Goal: Find specific page/section: Find specific page/section

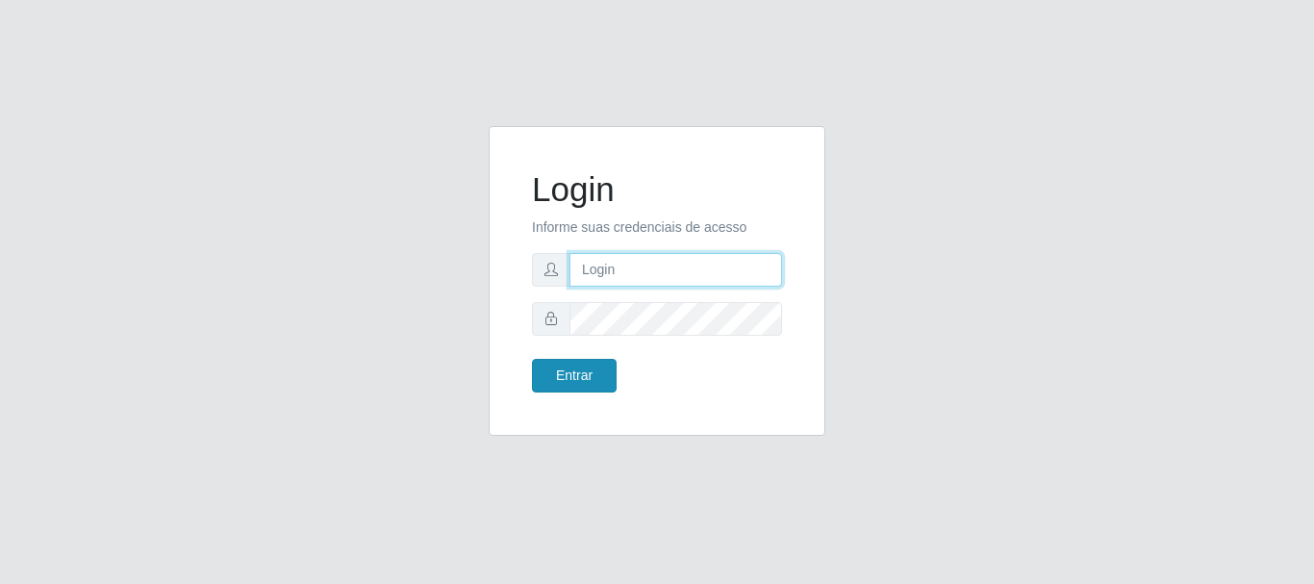
type input "[PERSON_NAME]"
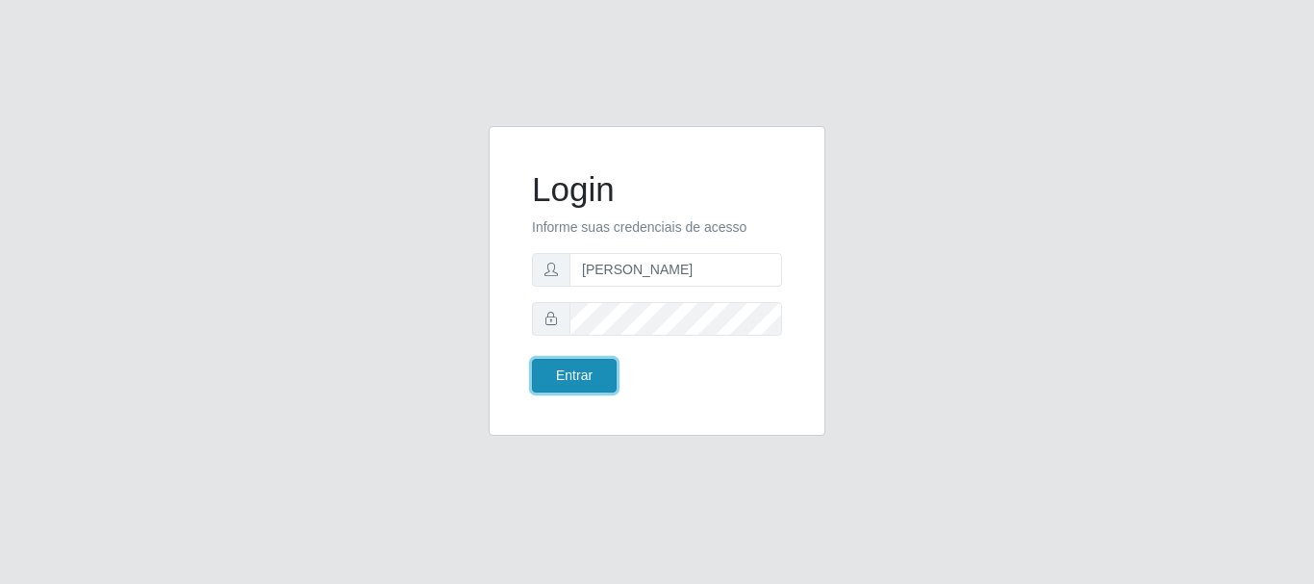
click at [595, 380] on button "Entrar" at bounding box center [574, 376] width 85 height 34
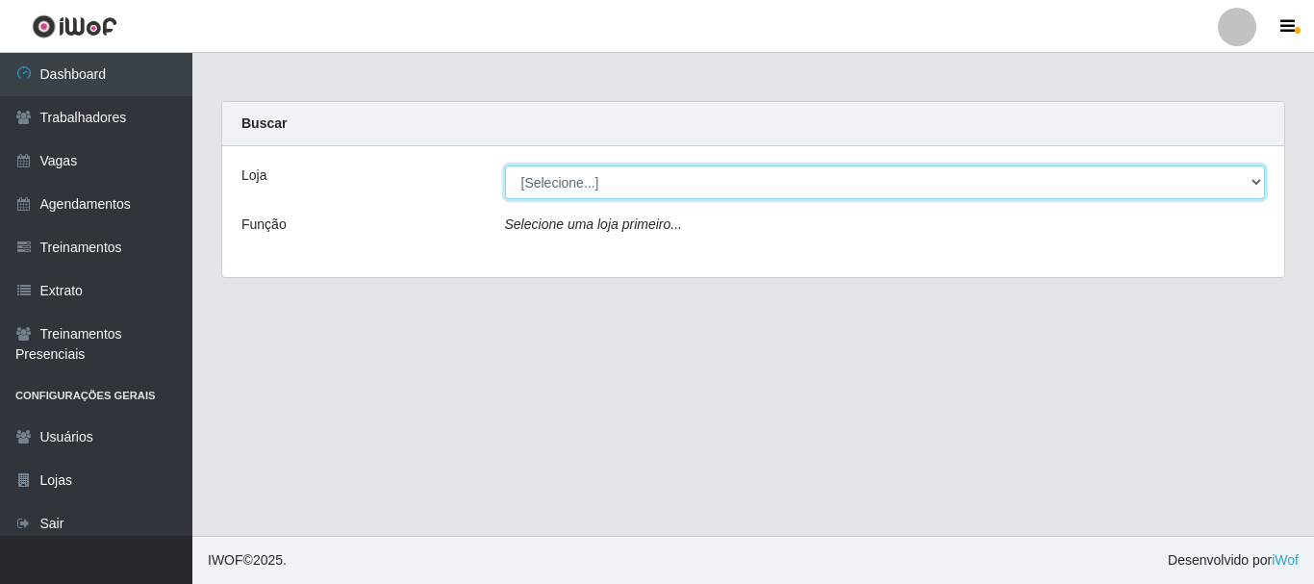
click at [615, 183] on select "[Selecione...] O Cestão - [GEOGRAPHIC_DATA]" at bounding box center [885, 182] width 761 height 34
select select "238"
click at [505, 165] on select "[Selecione...] O Cestão - [GEOGRAPHIC_DATA]" at bounding box center [885, 182] width 761 height 34
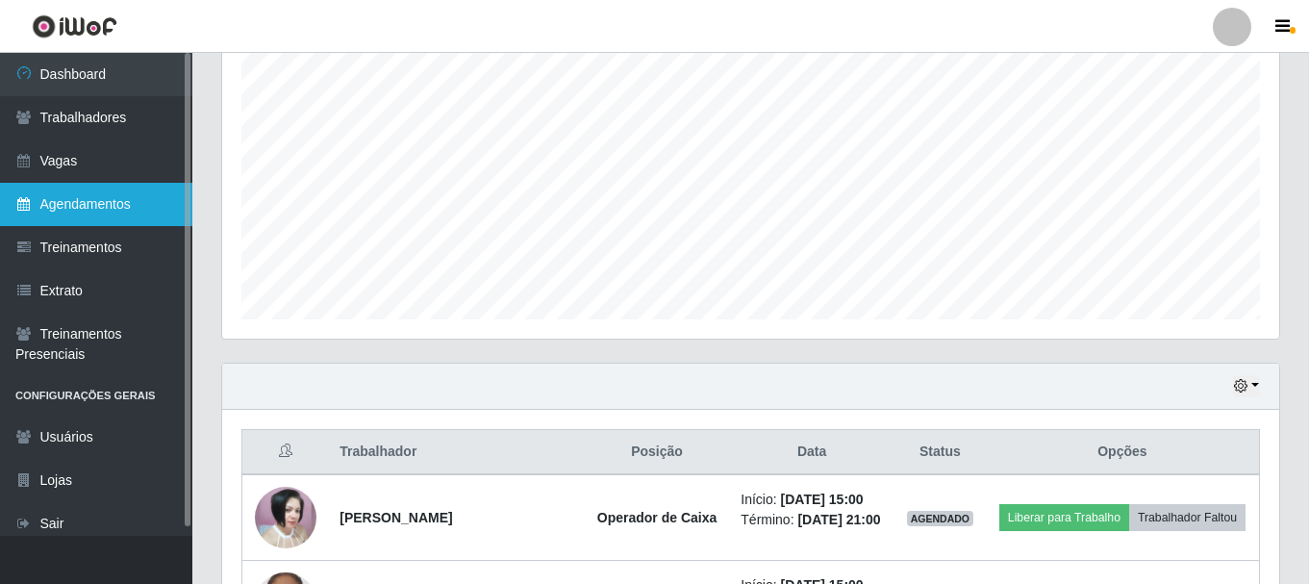
scroll to position [234, 0]
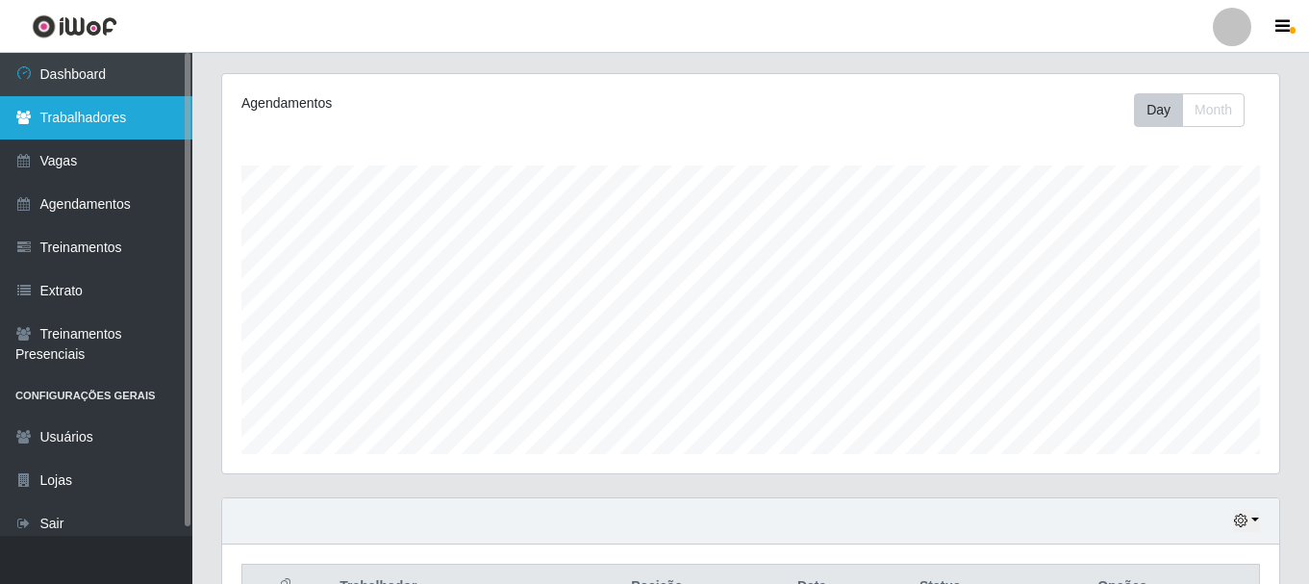
click at [106, 109] on link "Trabalhadores" at bounding box center [96, 117] width 192 height 43
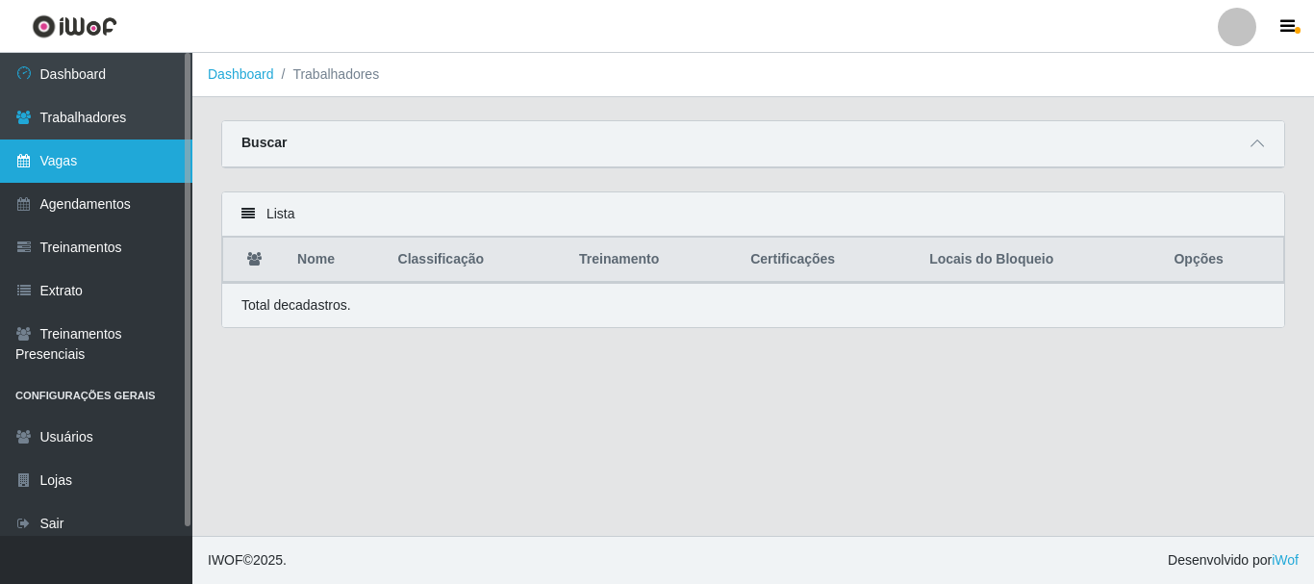
click at [46, 162] on link "Vagas" at bounding box center [96, 160] width 192 height 43
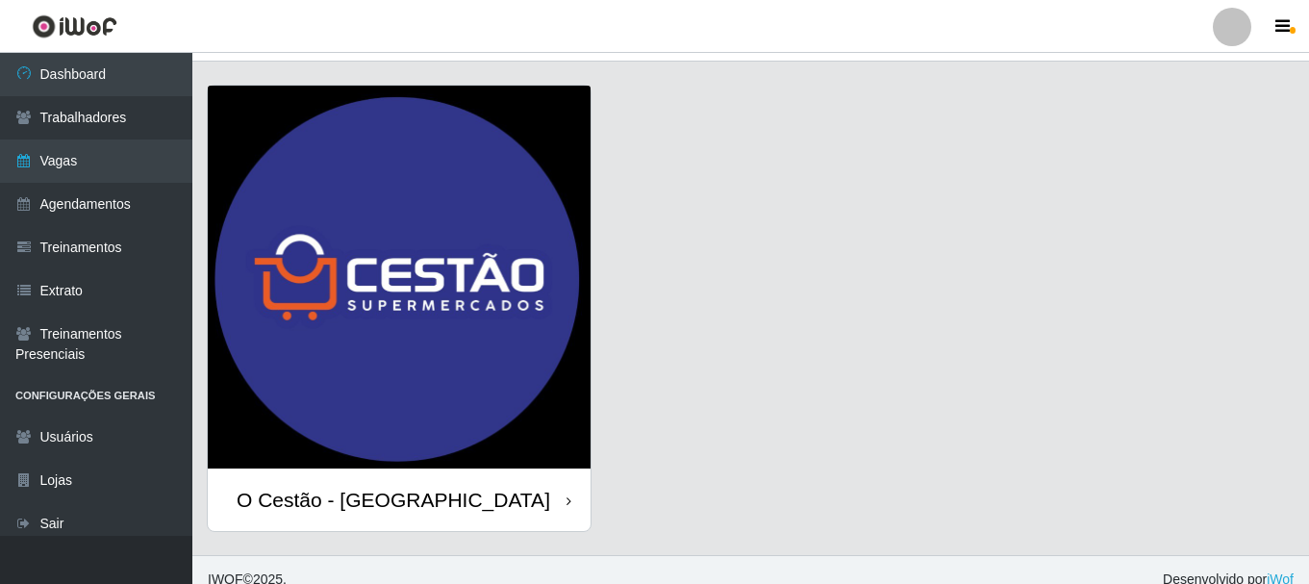
scroll to position [55, 0]
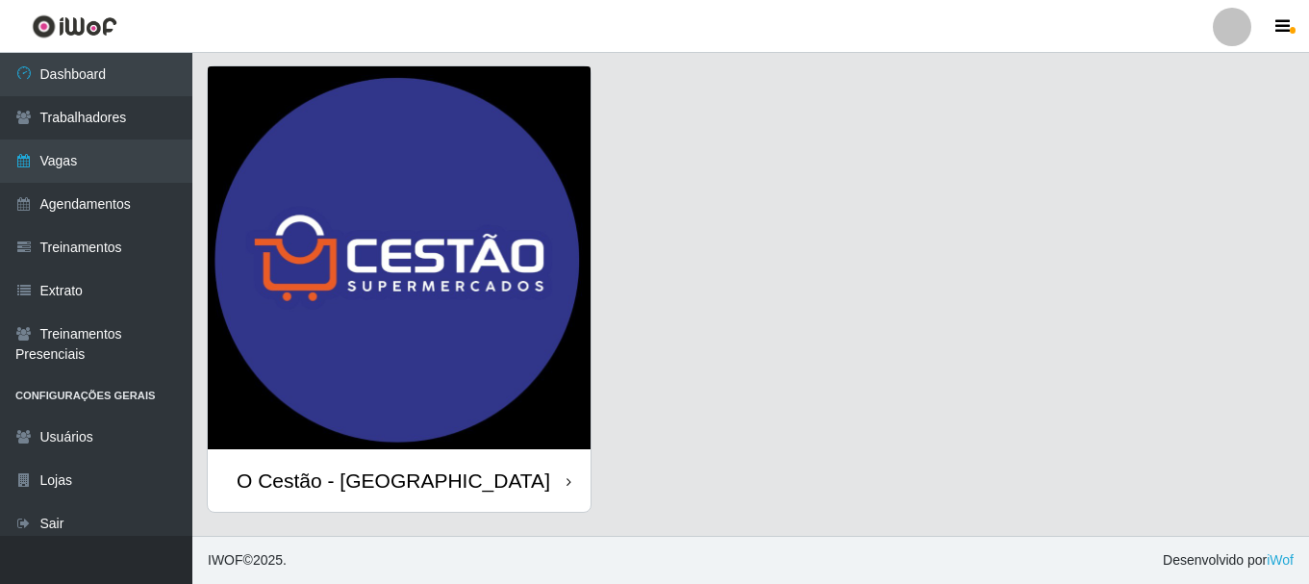
click at [394, 488] on div "O Cestão - [GEOGRAPHIC_DATA]" at bounding box center [394, 480] width 314 height 24
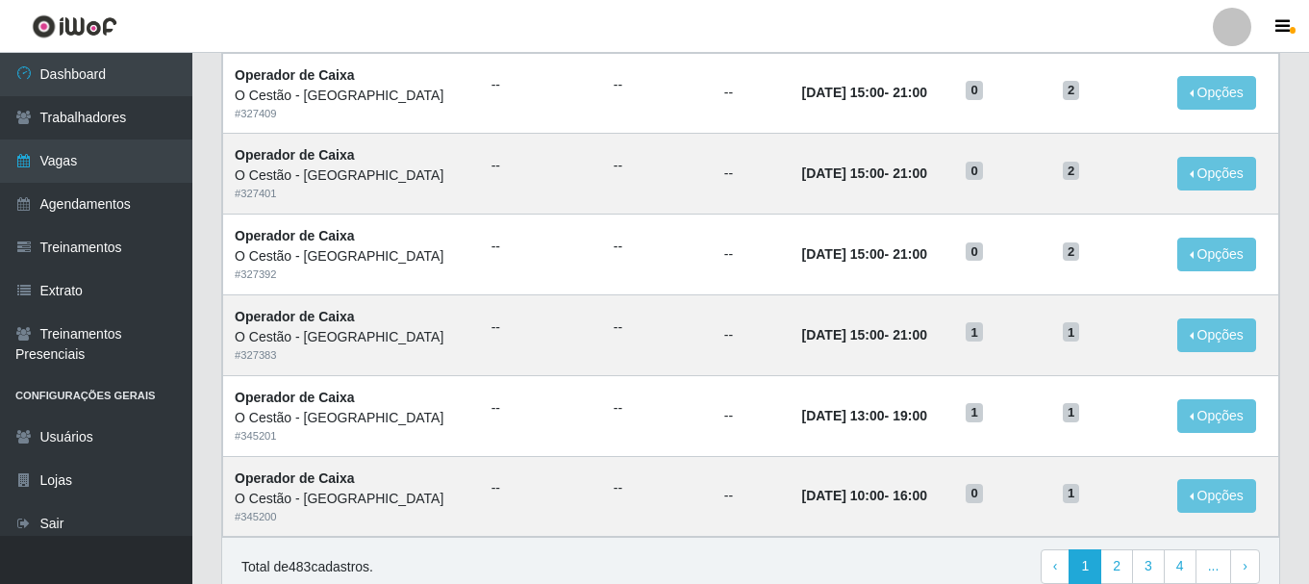
scroll to position [1047, 0]
